Goal: Task Accomplishment & Management: Manage account settings

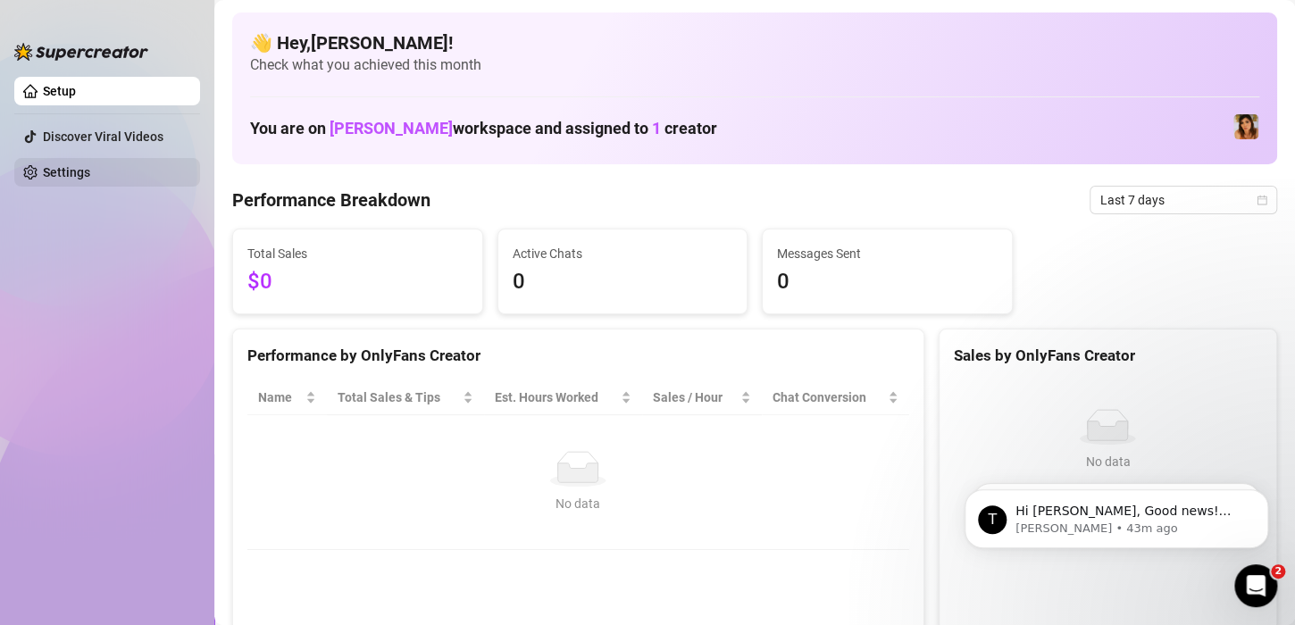
click at [55, 168] on link "Settings" at bounding box center [66, 172] width 47 height 14
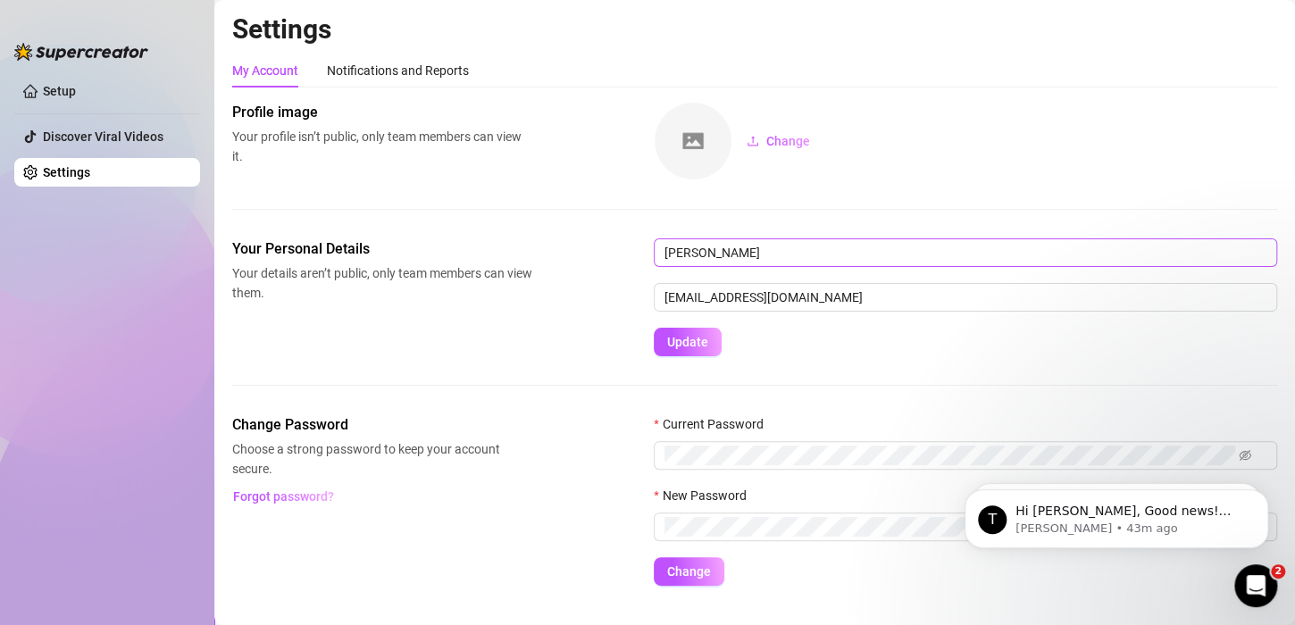
scroll to position [36, 0]
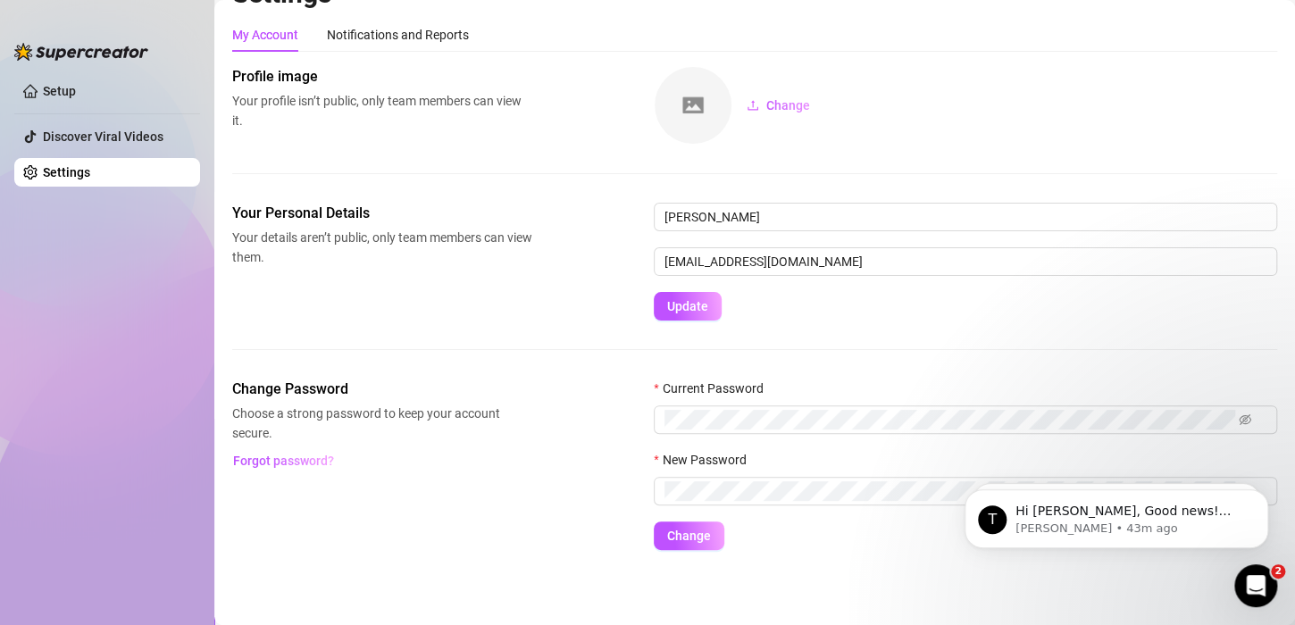
click at [131, 288] on ul "Setup Discover Viral Videos Settings" at bounding box center [107, 336] width 186 height 532
